Goal: Task Accomplishment & Management: Use online tool/utility

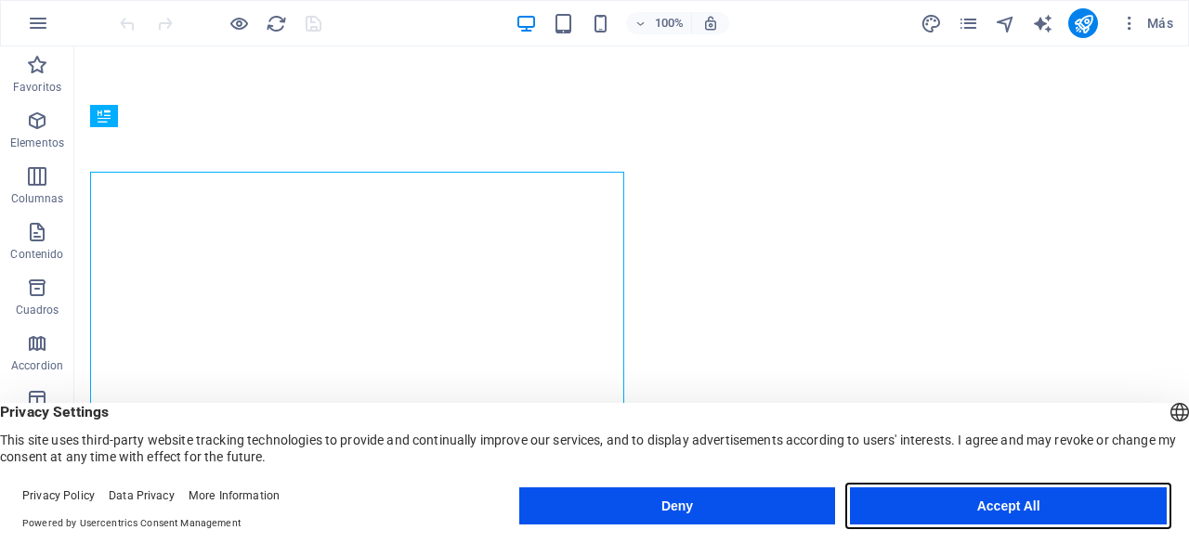
click at [964, 504] on button "Accept All" at bounding box center [1008, 506] width 317 height 37
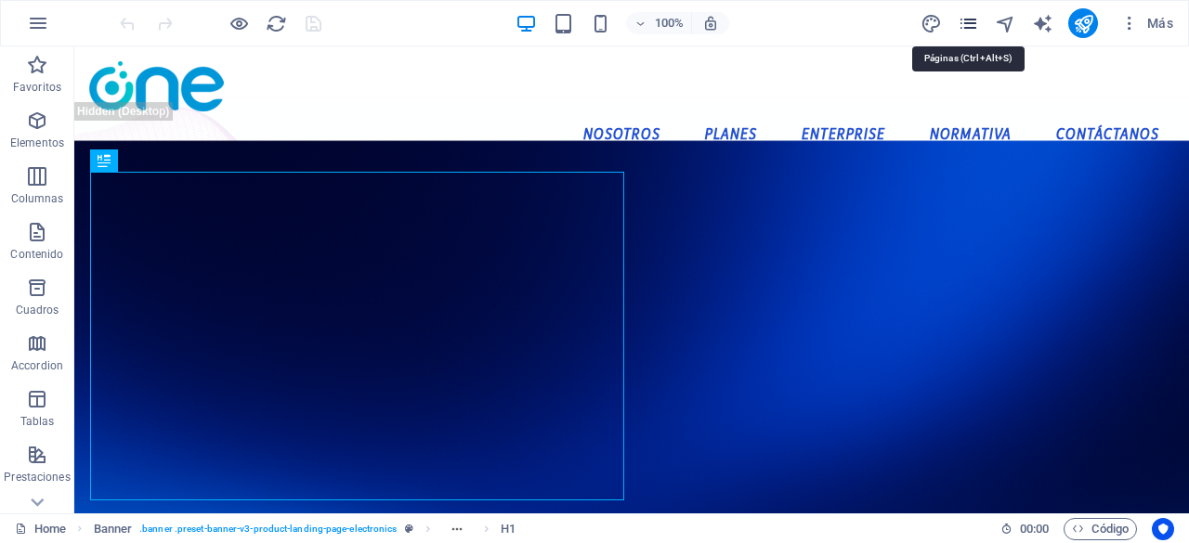
click at [970, 13] on icon "pages" at bounding box center [967, 23] width 21 height 21
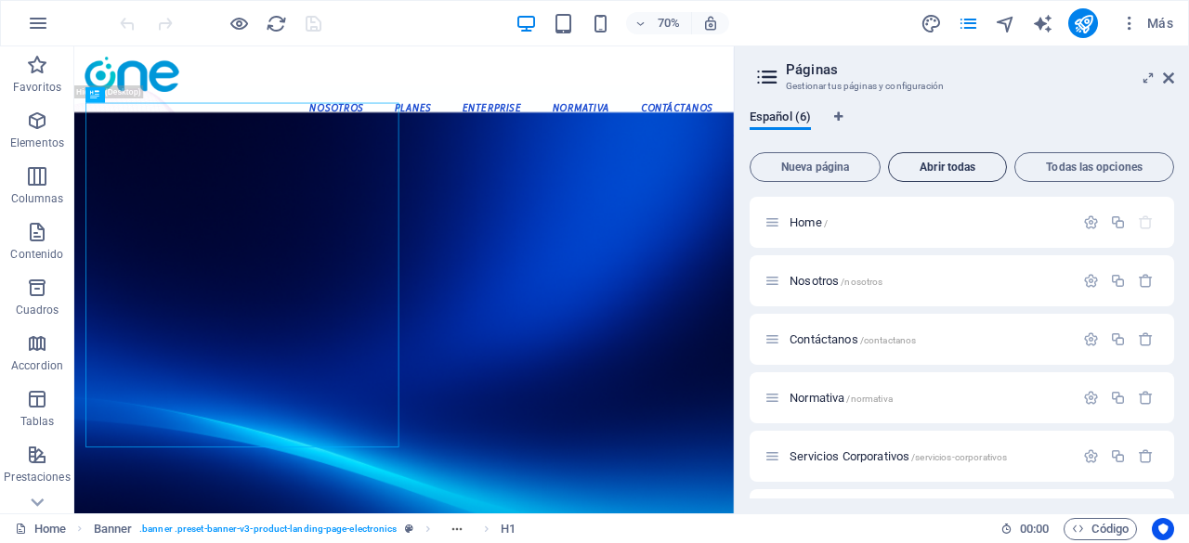
click at [940, 177] on button "Abrir todas" at bounding box center [947, 167] width 119 height 30
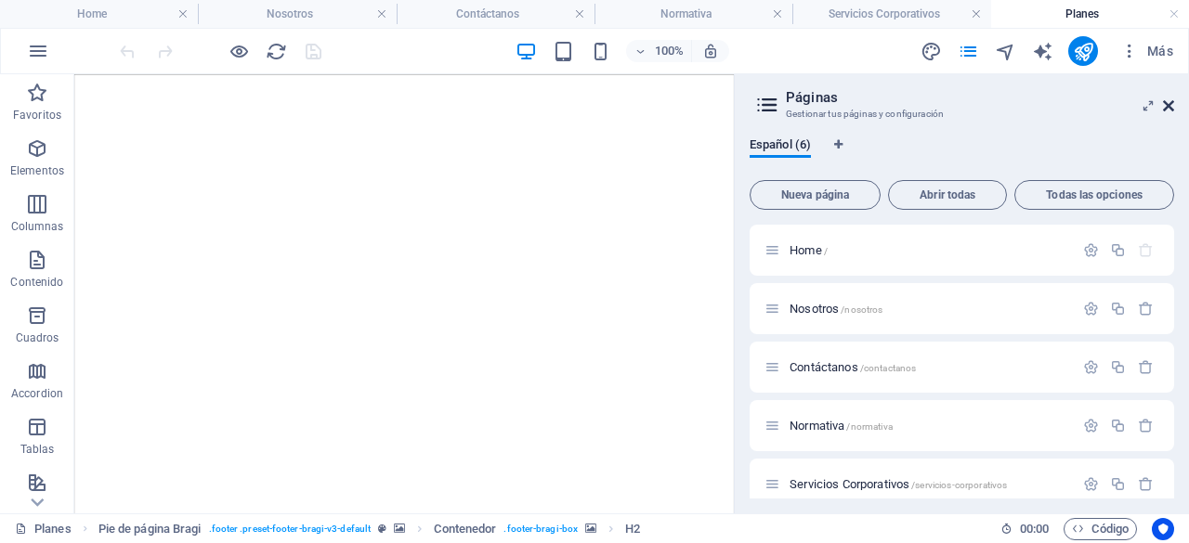
click at [1169, 105] on icon at bounding box center [1168, 105] width 11 height 15
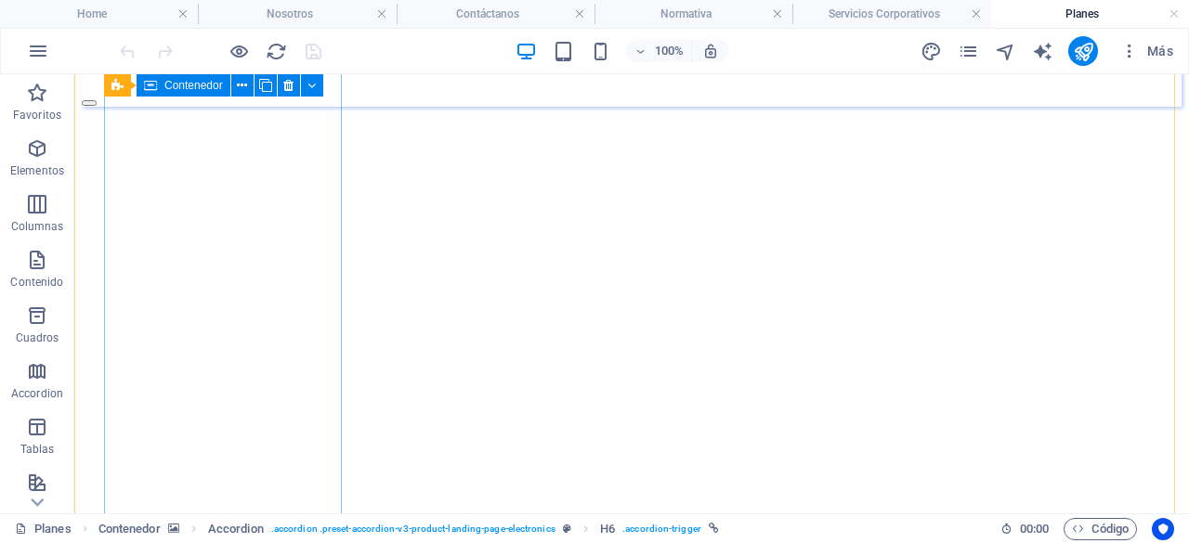
scroll to position [171, 0]
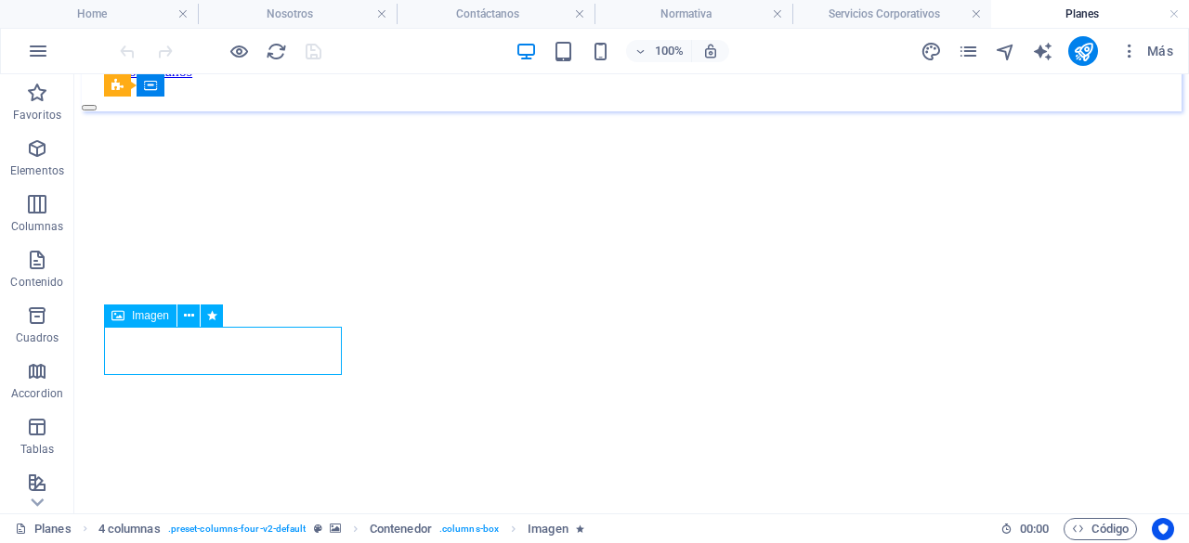
select select "px"
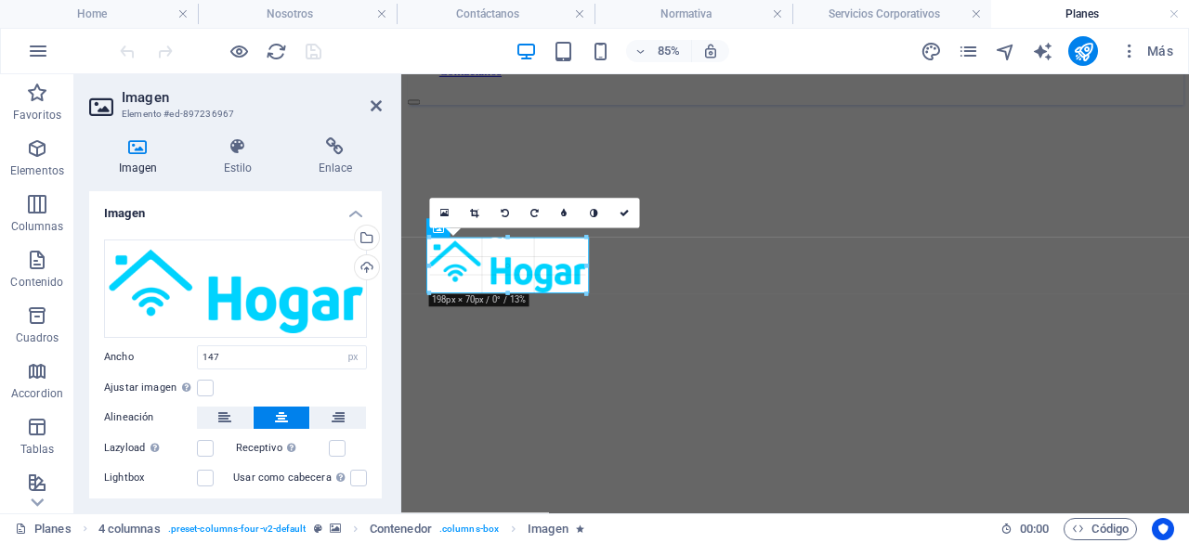
drag, startPoint x: 564, startPoint y: 283, endPoint x: 215, endPoint y: 268, distance: 348.6
type input "198"
click at [588, 293] on div at bounding box center [585, 294] width 9 height 9
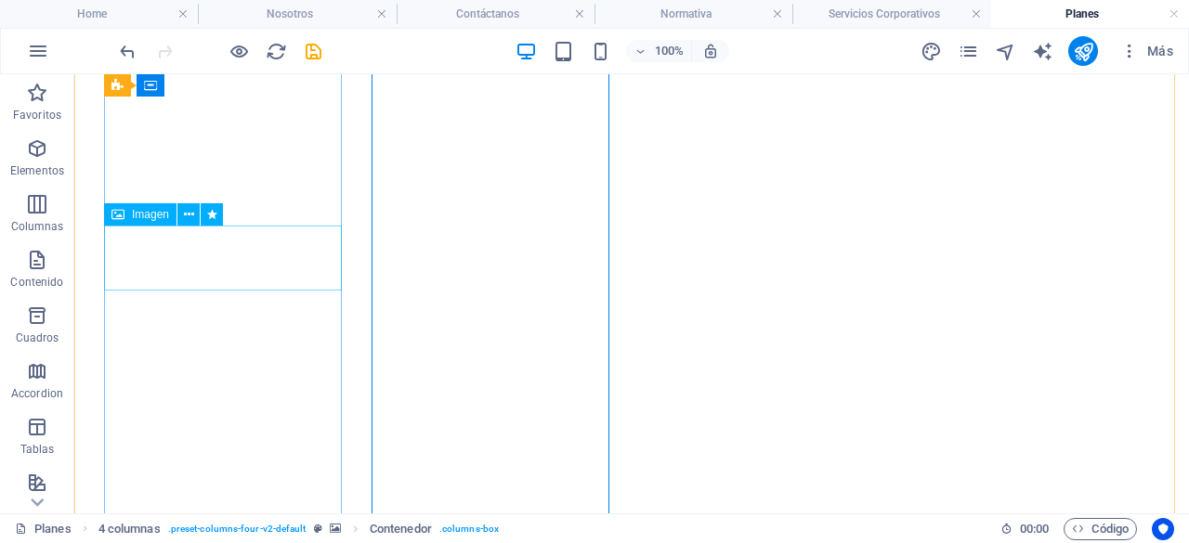
scroll to position [217, 0]
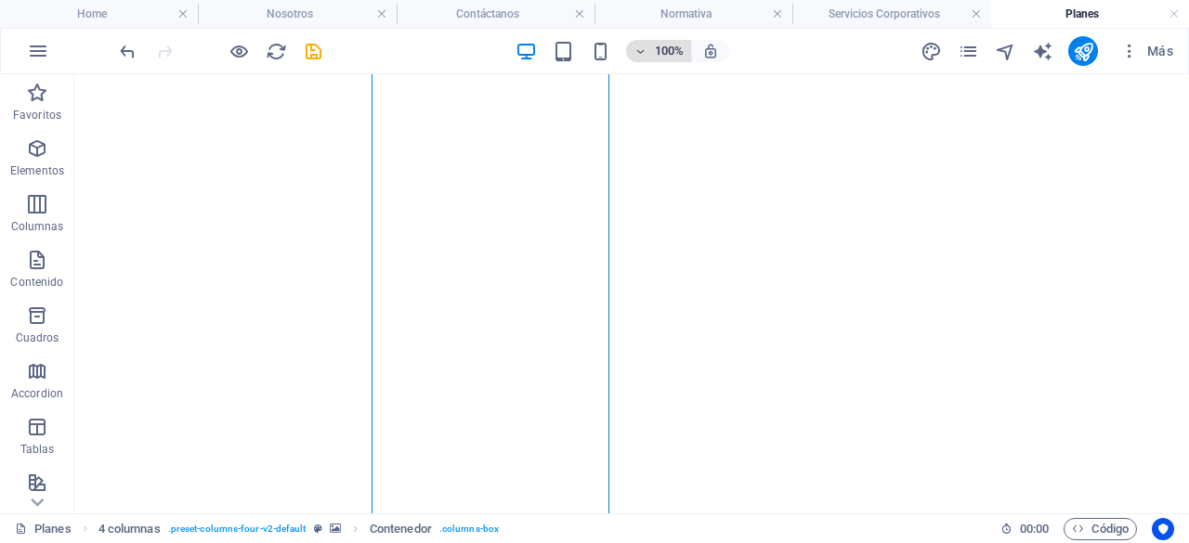
click at [645, 46] on icon "button" at bounding box center [639, 52] width 13 height 12
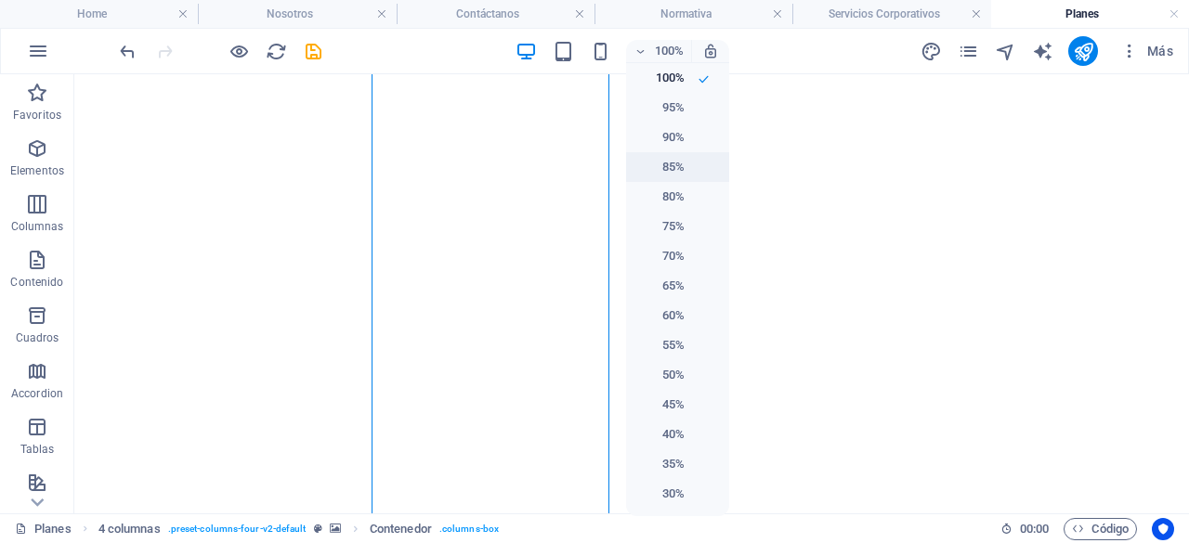
click at [678, 175] on h6 "85%" at bounding box center [660, 167] width 47 height 22
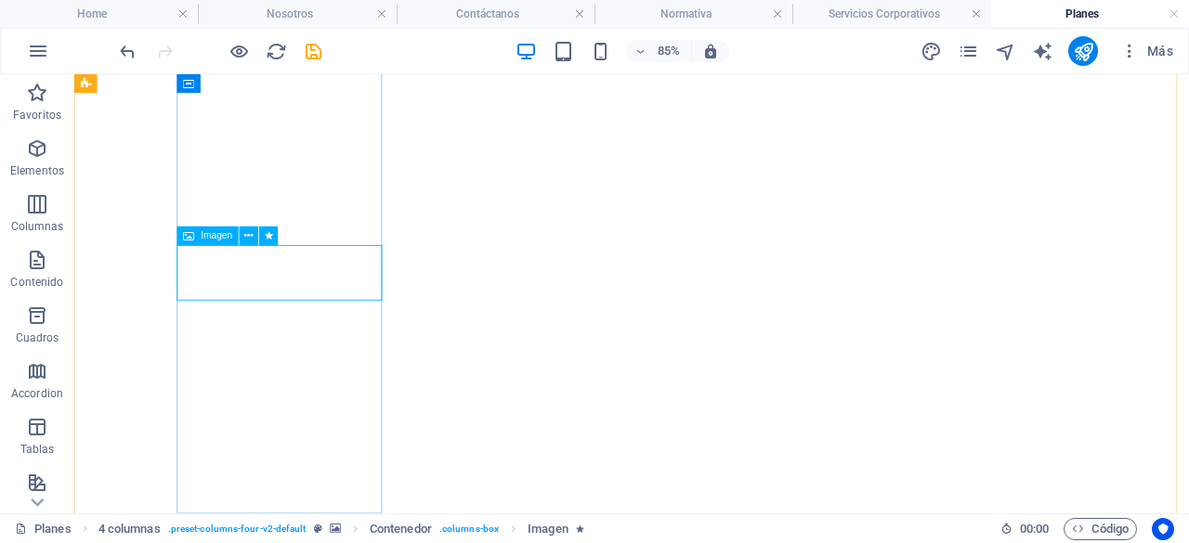
select select "px"
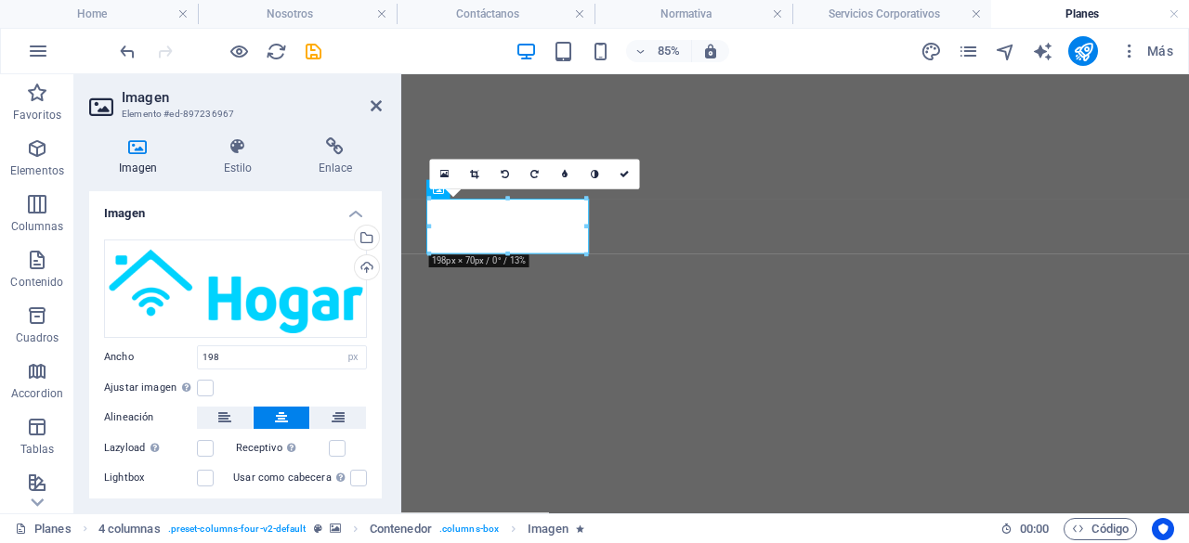
drag, startPoint x: 585, startPoint y: 254, endPoint x: 607, endPoint y: 267, distance: 25.3
type input "206"
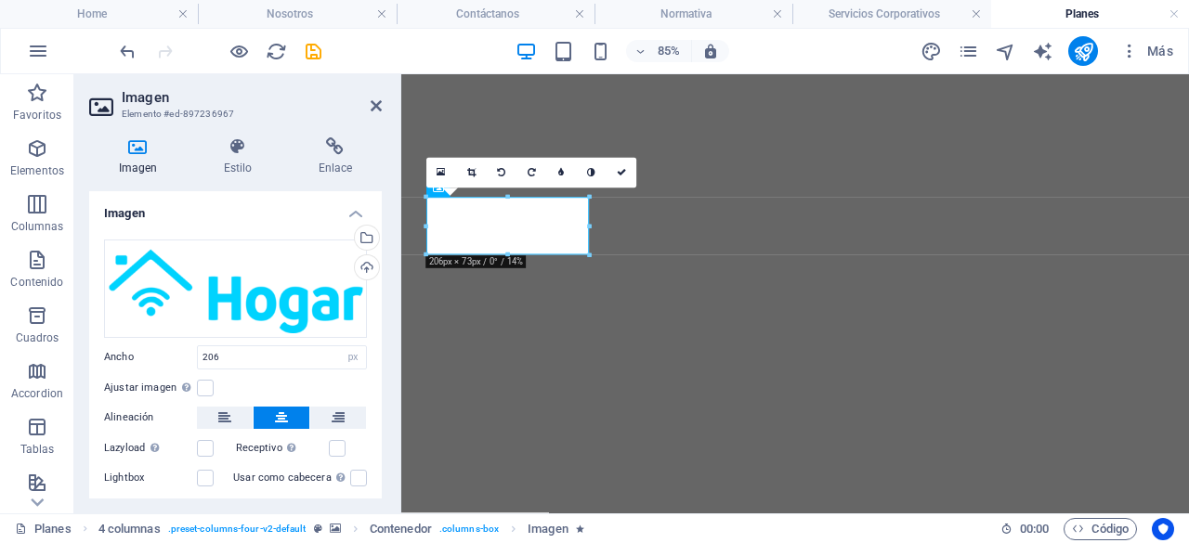
click at [723, 65] on figure at bounding box center [865, 65] width 912 height 0
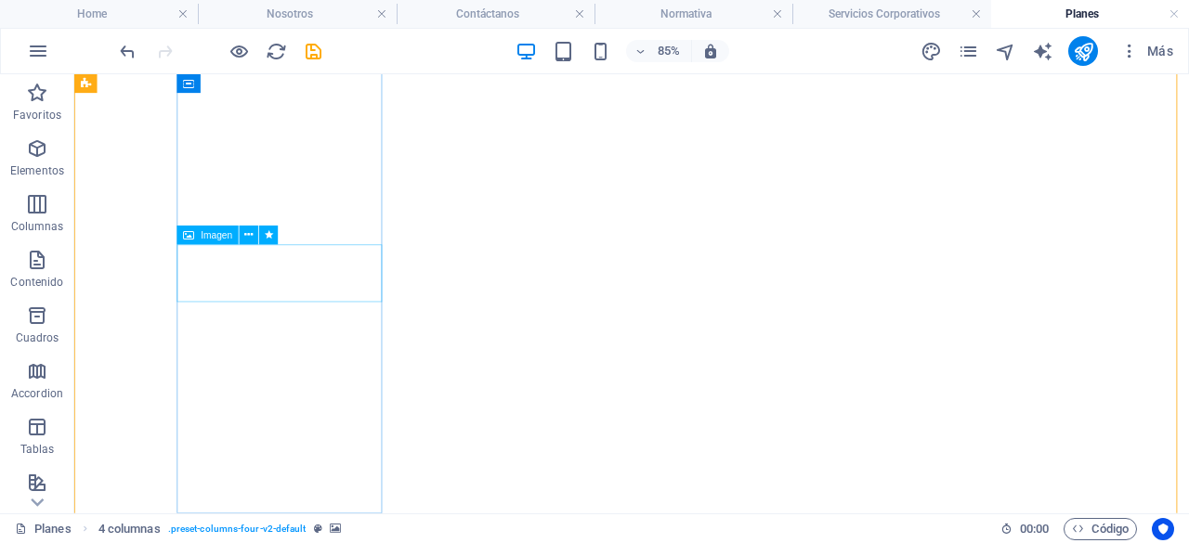
select select "px"
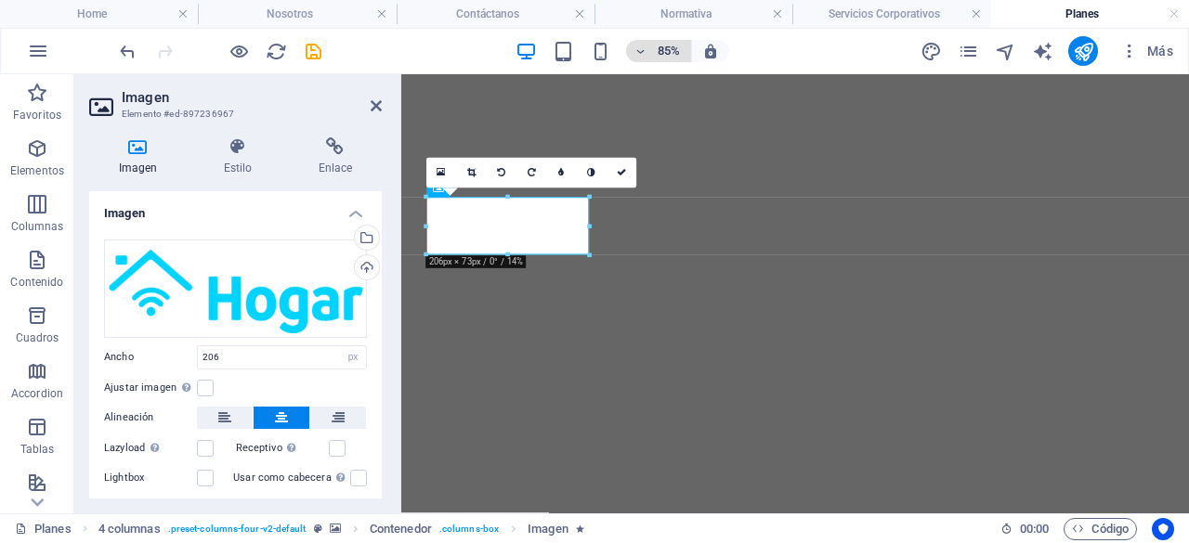
click at [648, 55] on span "85%" at bounding box center [658, 51] width 50 height 22
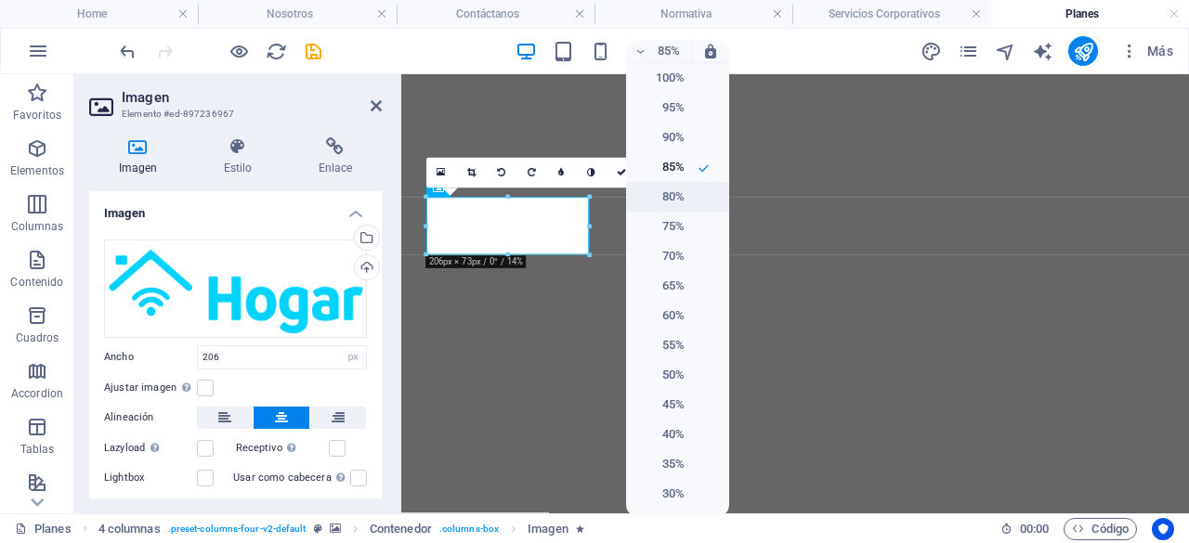
click at [677, 199] on h6 "80%" at bounding box center [660, 197] width 47 height 22
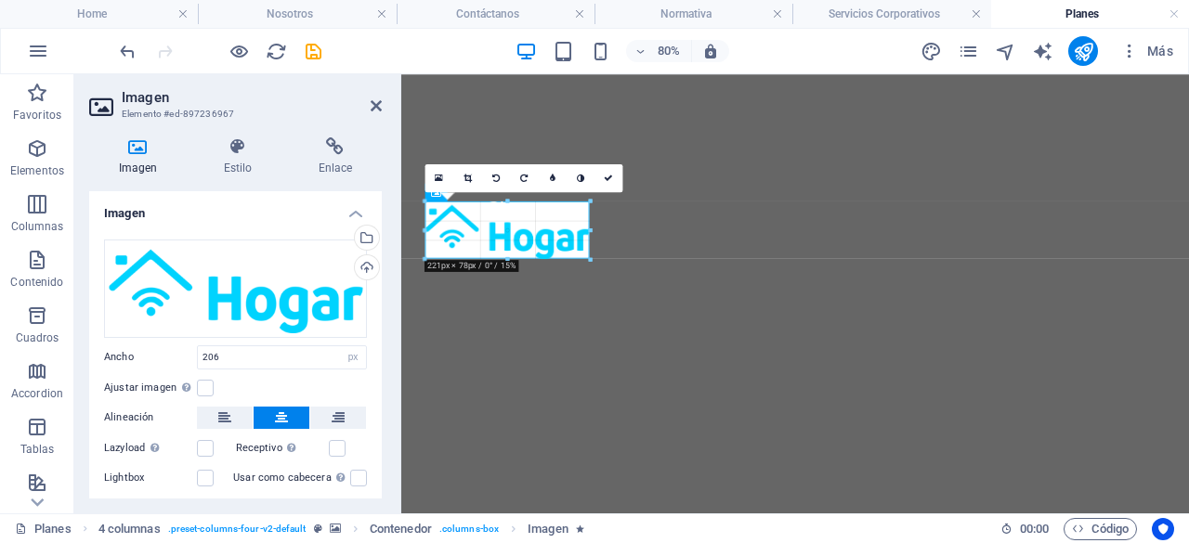
drag, startPoint x: 581, startPoint y: 257, endPoint x: 591, endPoint y: 263, distance: 10.8
type input "221"
click at [794, 65] on figure at bounding box center [894, 65] width 970 height 0
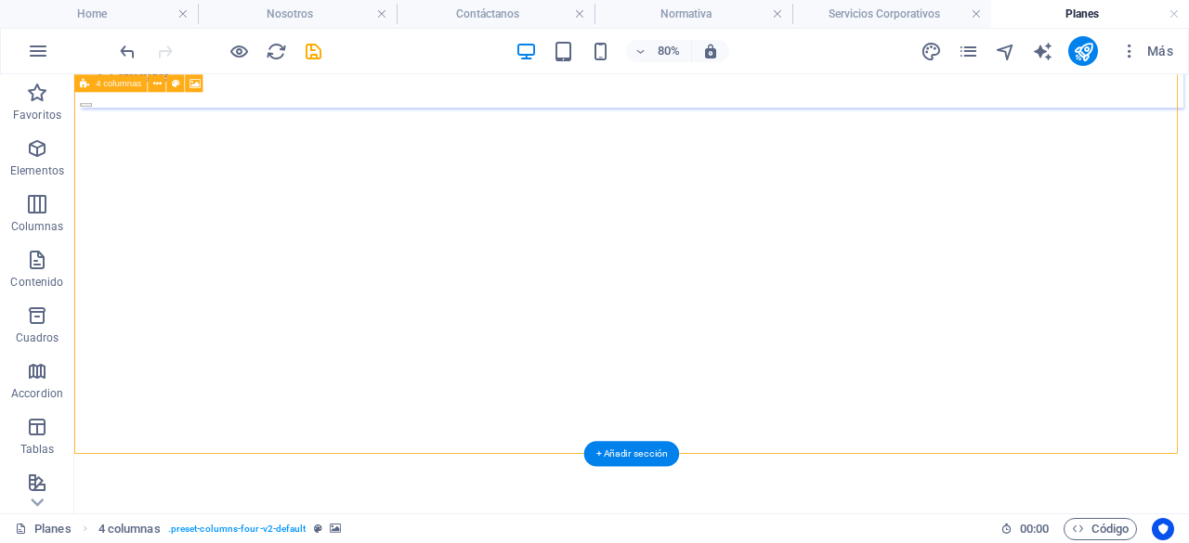
scroll to position [0, 0]
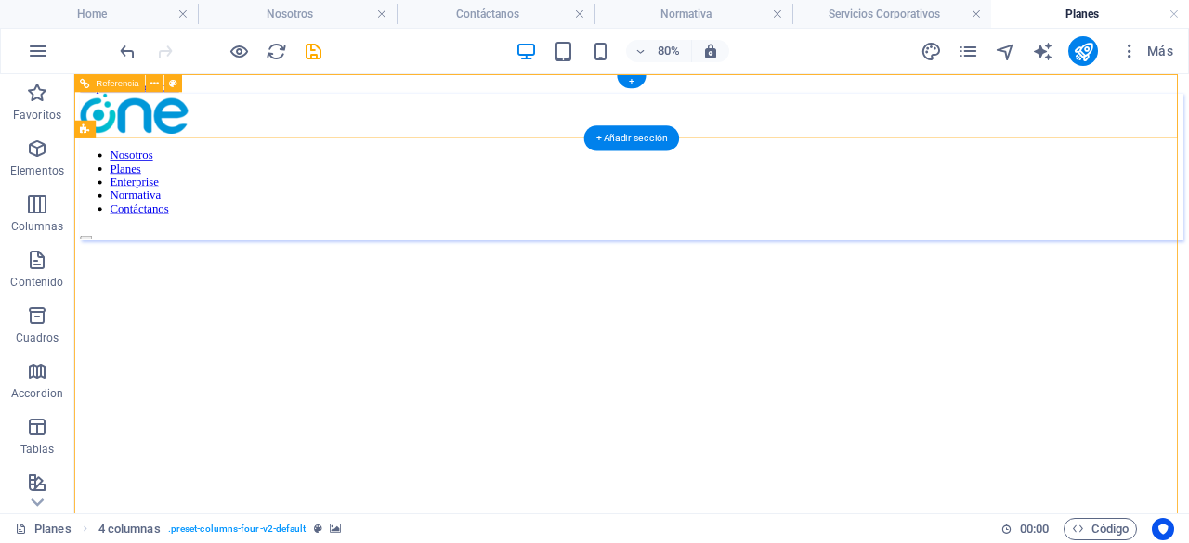
click at [1188, 167] on nav "Nosotros Planes Enterprise Normativa Contáctanos" at bounding box center [771, 209] width 1378 height 84
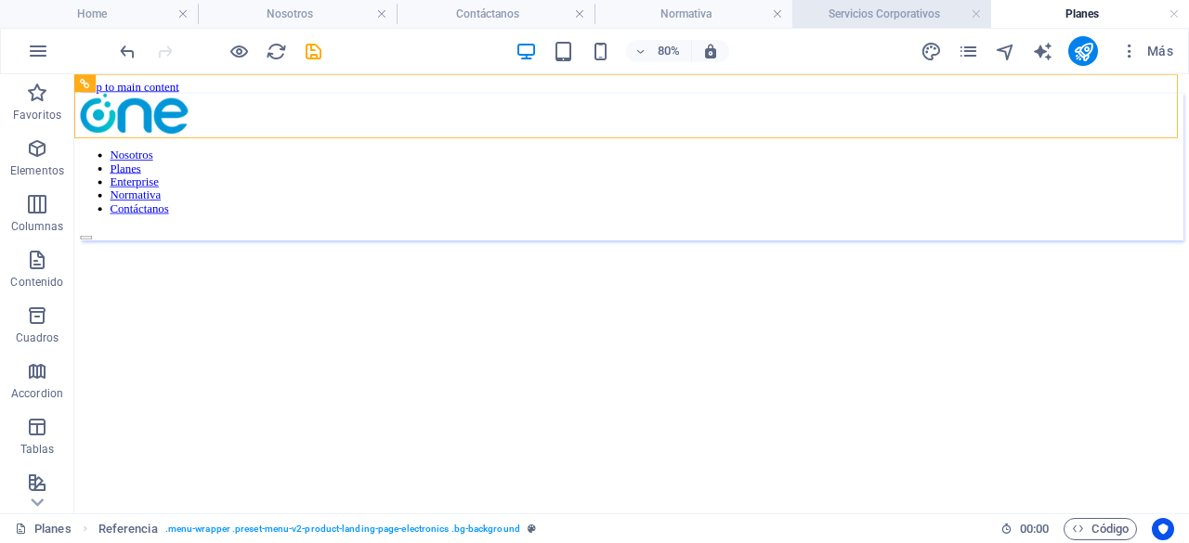
click at [847, 10] on h4 "Servicios Corporativos" at bounding box center [891, 14] width 198 height 20
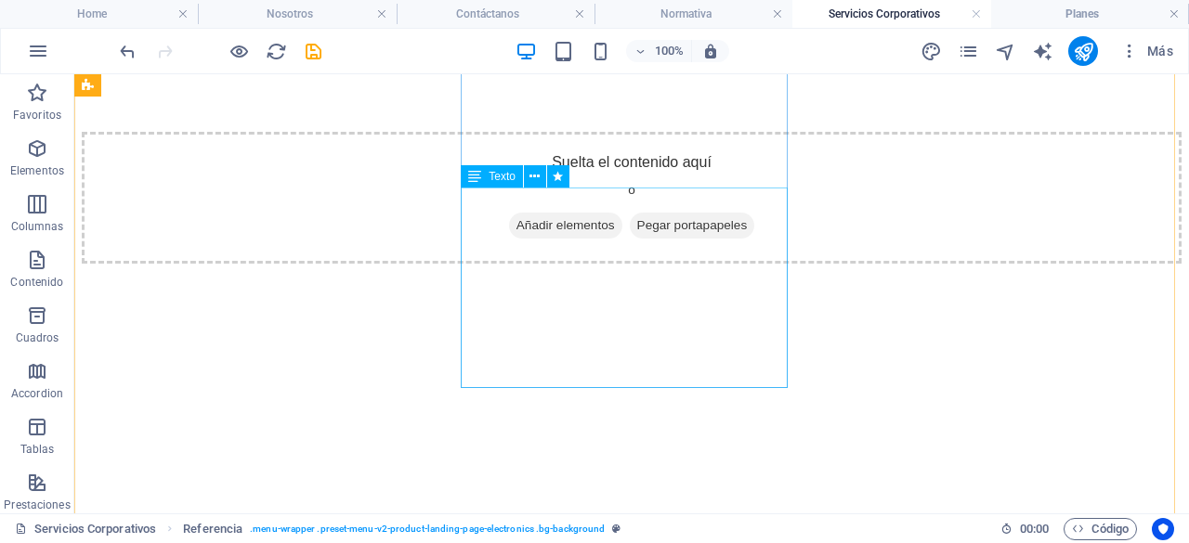
scroll to position [454, 0]
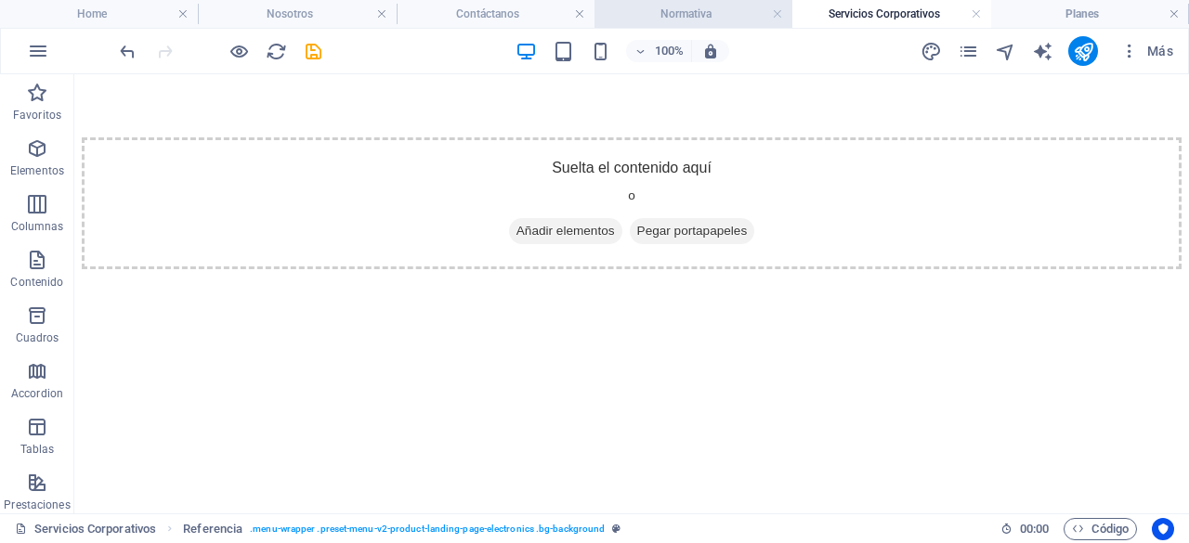
click at [721, 16] on h4 "Normativa" at bounding box center [693, 14] width 198 height 20
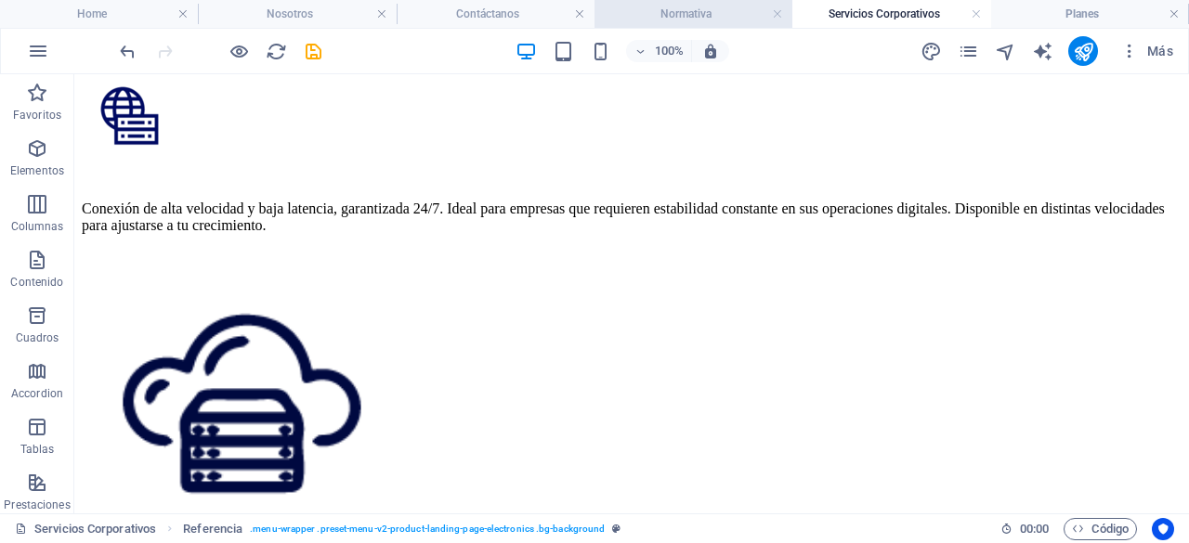
scroll to position [0, 0]
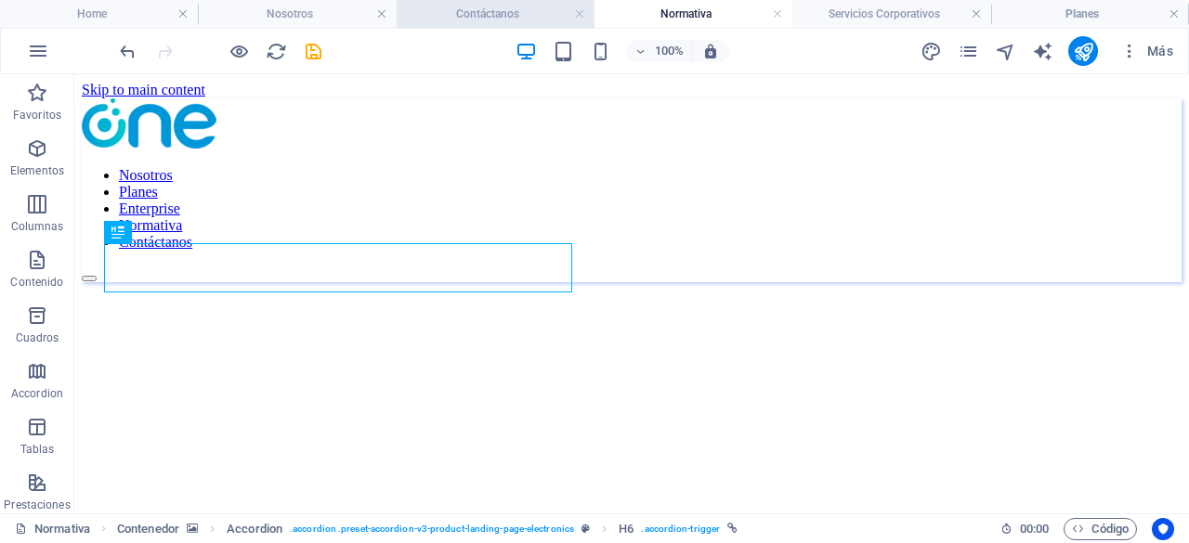
click at [516, 12] on h4 "Contáctanos" at bounding box center [496, 14] width 198 height 20
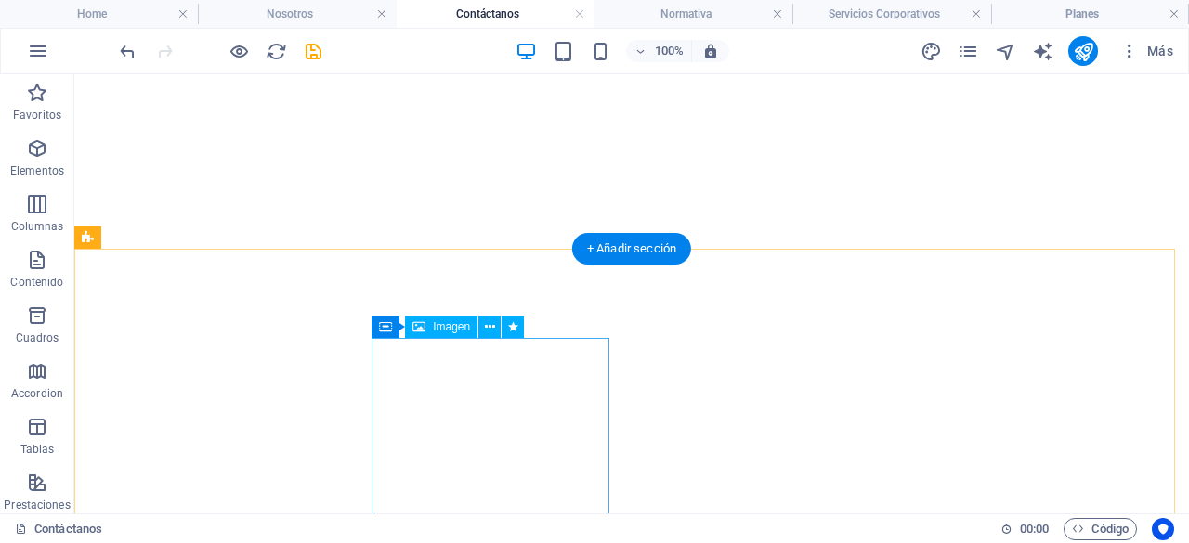
scroll to position [471, 0]
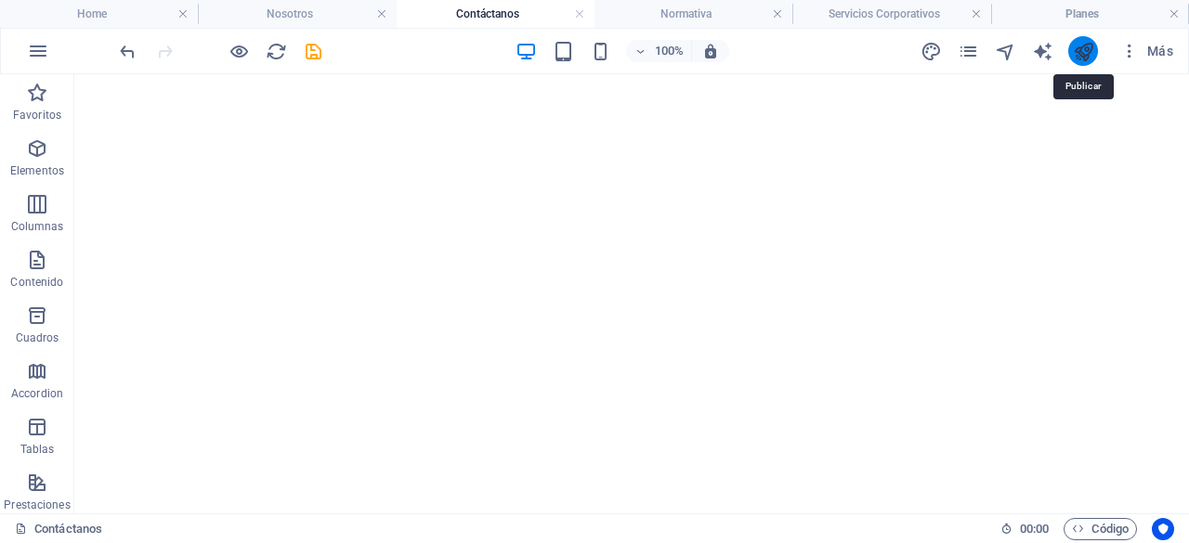
click at [1084, 41] on icon "publish" at bounding box center [1083, 51] width 21 height 21
